Goal: Information Seeking & Learning: Check status

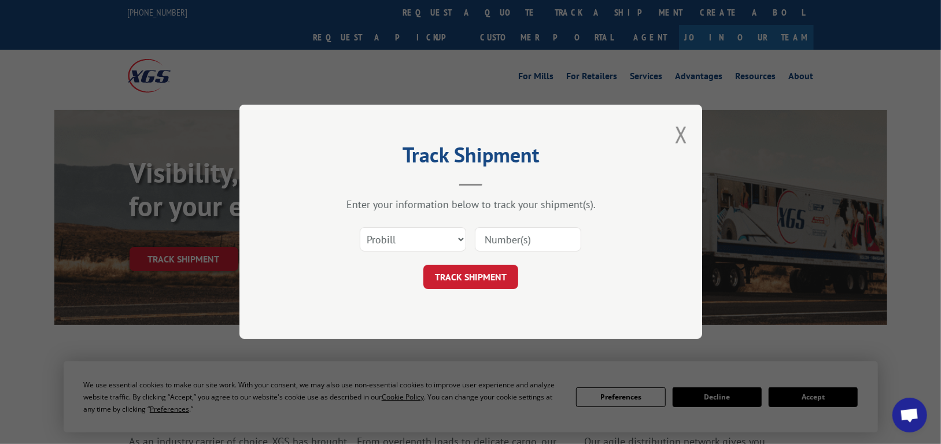
click at [528, 239] on input at bounding box center [528, 240] width 106 height 24
paste input "17693507"
type input "17693507"
click at [469, 279] on button "TRACK SHIPMENT" at bounding box center [470, 277] width 95 height 24
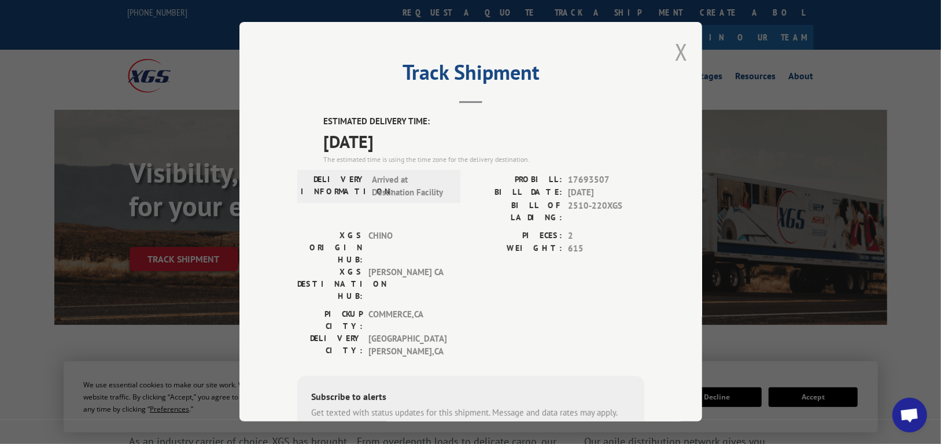
click at [676, 50] on button "Close modal" at bounding box center [681, 51] width 13 height 31
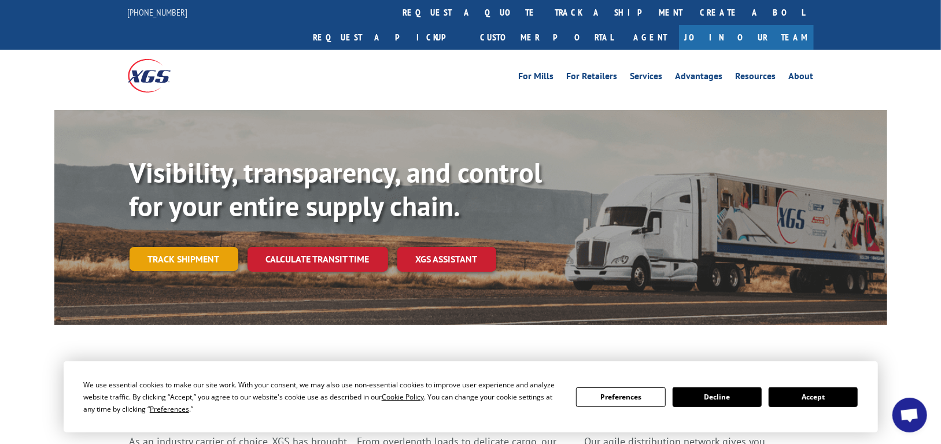
click at [201, 247] on link "Track shipment" at bounding box center [184, 259] width 109 height 24
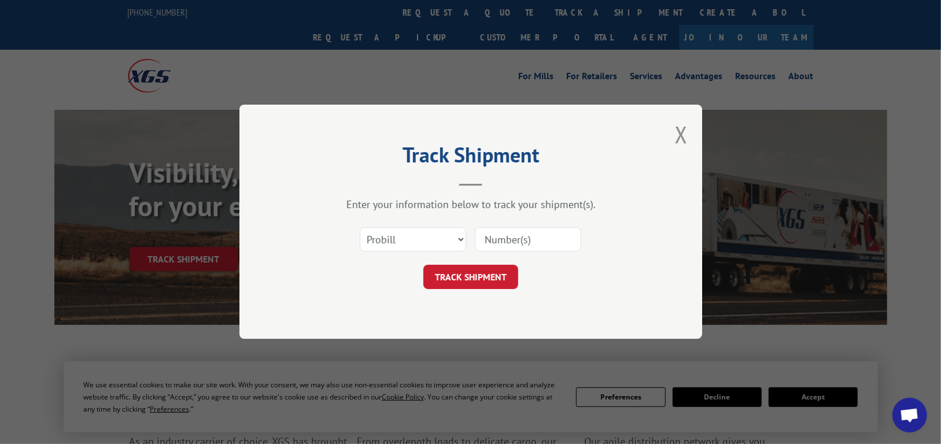
paste input "17693507"
type input "17693507"
click at [480, 280] on button "TRACK SHIPMENT" at bounding box center [470, 277] width 95 height 24
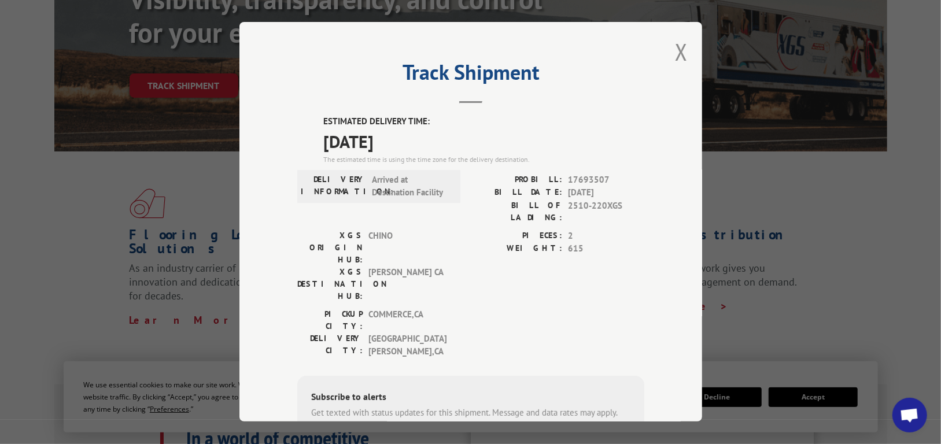
click at [773, 288] on div "Track Shipment ESTIMATED DELIVERY TIME: [DATE] The estimated time is using the …" at bounding box center [470, 222] width 941 height 444
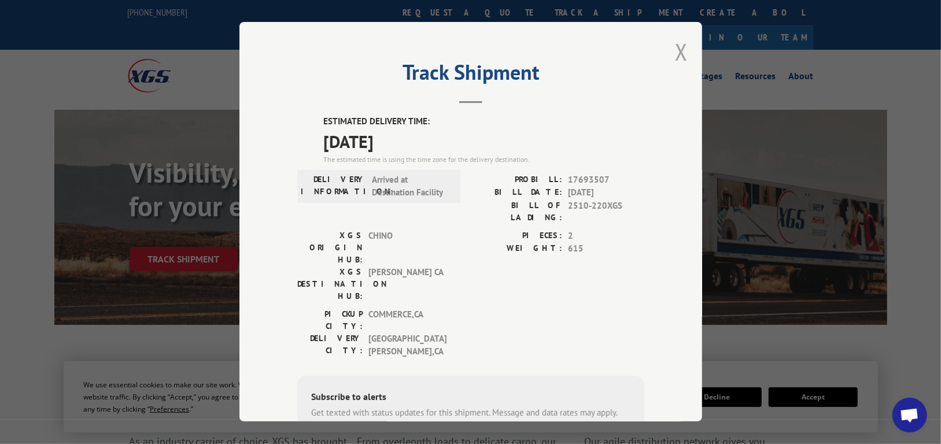
click at [678, 46] on button "Close modal" at bounding box center [681, 51] width 13 height 31
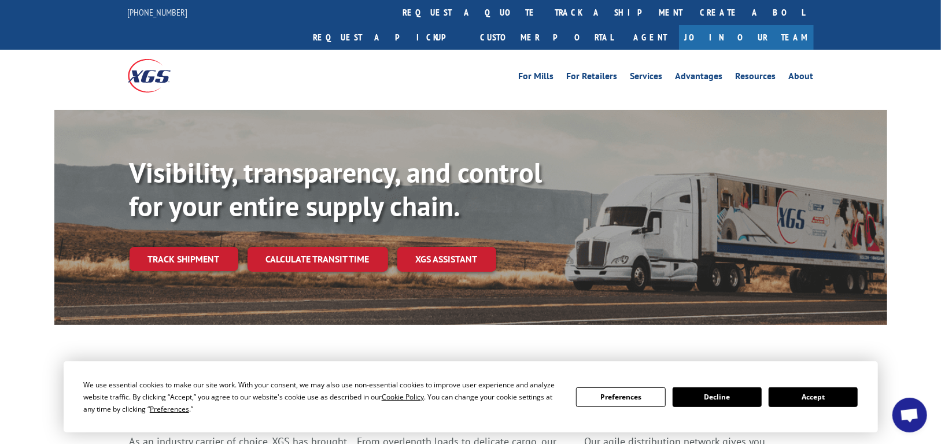
click at [908, 415] on span "Open chat" at bounding box center [909, 416] width 19 height 16
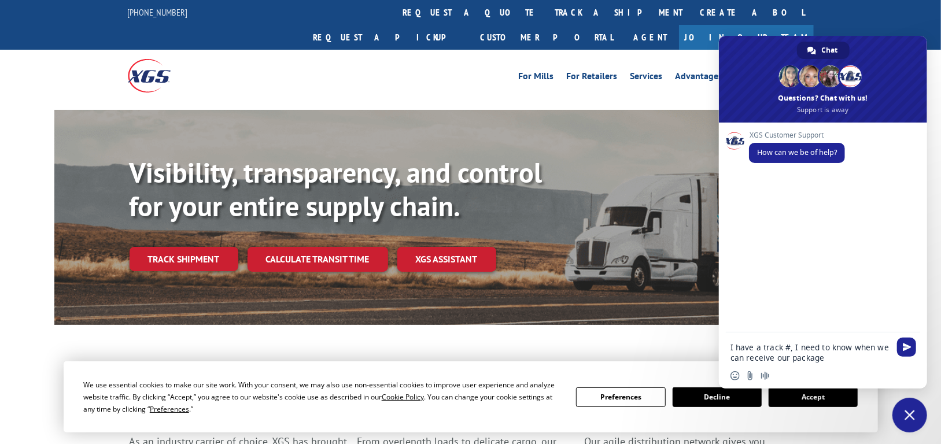
type textarea "I have a track #, I need to know when we can receive our package."
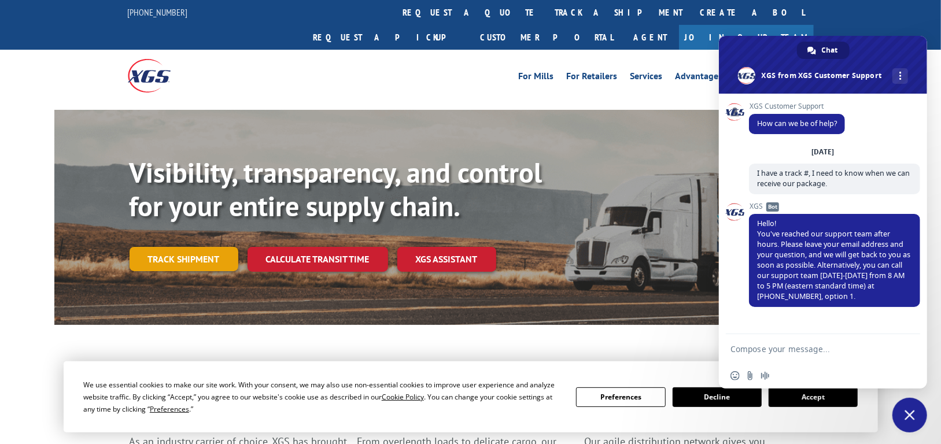
click at [172, 247] on link "Track shipment" at bounding box center [184, 259] width 109 height 24
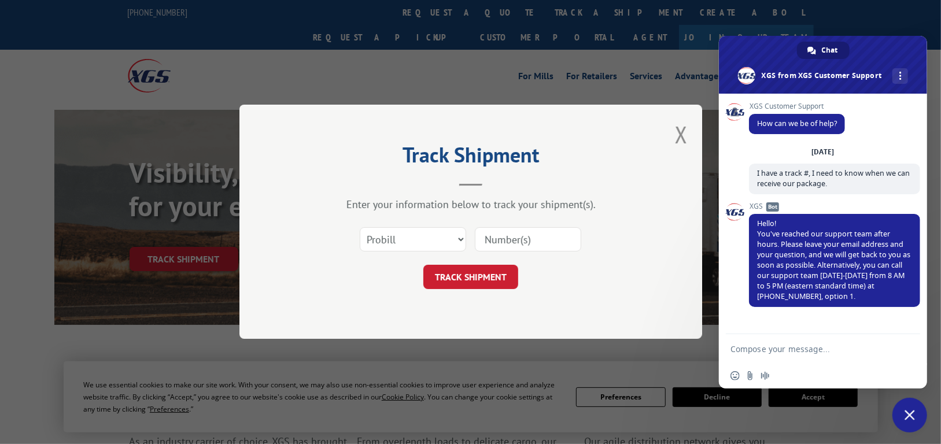
paste input "17693507"
type input "17693507"
click at [457, 283] on button "TRACK SHIPMENT" at bounding box center [470, 277] width 95 height 24
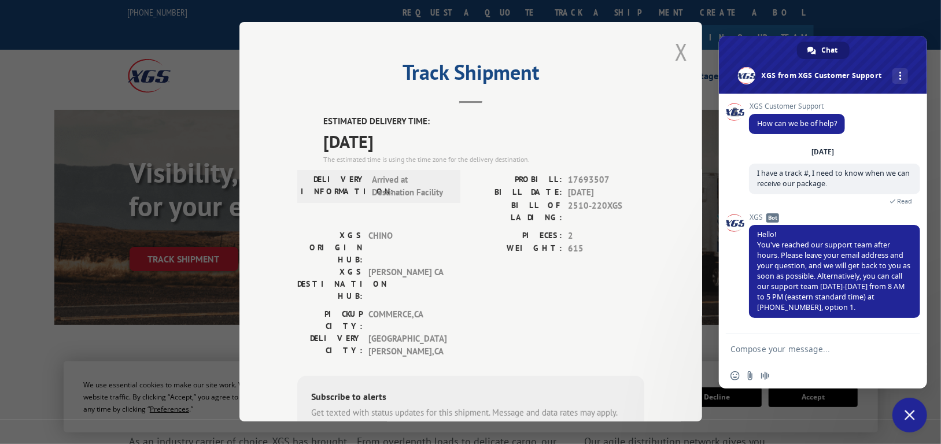
click at [679, 52] on button "Close modal" at bounding box center [681, 51] width 13 height 31
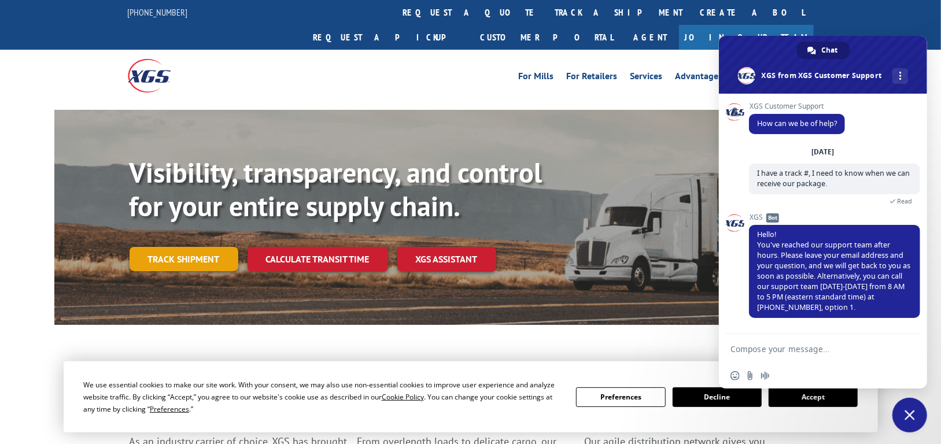
click at [194, 247] on link "Track shipment" at bounding box center [184, 259] width 109 height 24
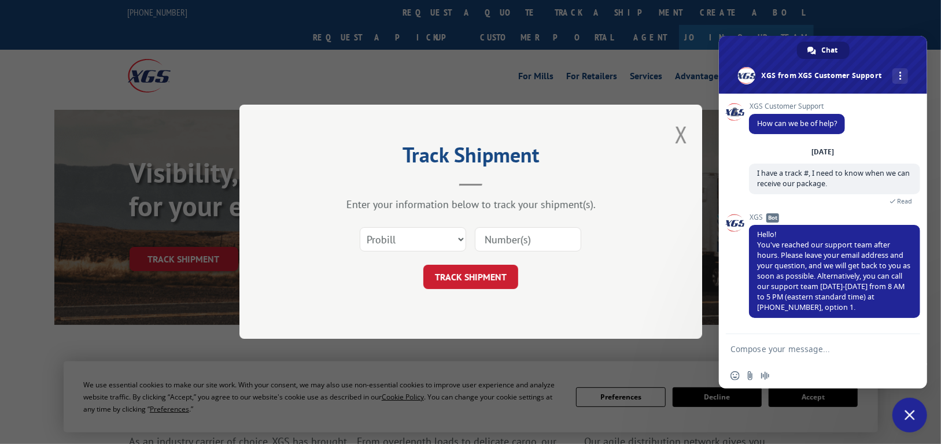
click at [524, 239] on input at bounding box center [528, 240] width 106 height 24
paste input "17693507"
type input "17693507"
click at [488, 271] on button "TRACK SHIPMENT" at bounding box center [470, 277] width 95 height 24
